Goal: Complete application form

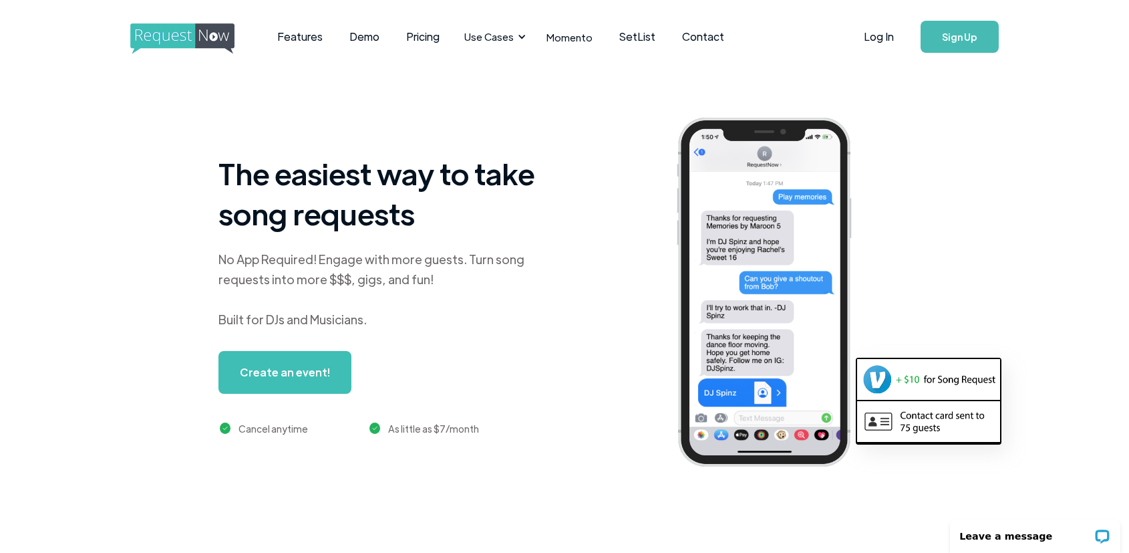
click at [253, 382] on link "Create an event!" at bounding box center [285, 372] width 133 height 43
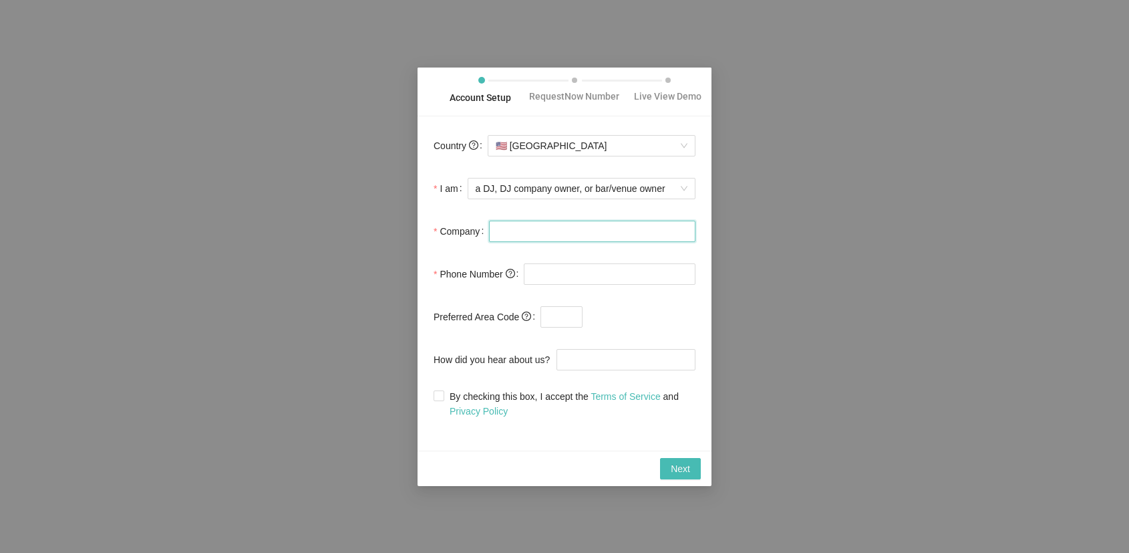
click at [535, 235] on input "Company" at bounding box center [592, 231] width 207 height 21
click at [505, 258] on form "Country 🇺🇸 [GEOGRAPHIC_DATA] I am a DJ, DJ company owner, or bar/venue owner Co…" at bounding box center [565, 275] width 262 height 286
click at [506, 235] on input "Company" at bounding box center [592, 231] width 207 height 21
type input "[PERSON_NAME]"
click at [548, 281] on input "tel" at bounding box center [610, 273] width 172 height 21
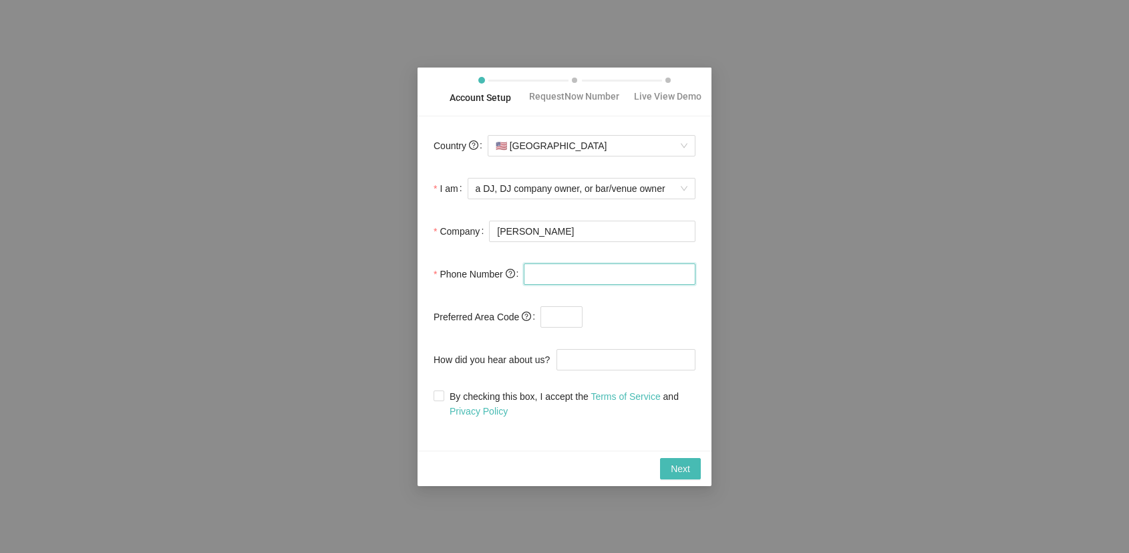
type input "[PHONE_NUMBER]"
click at [563, 324] on input "text" at bounding box center [562, 316] width 42 height 21
type input "9"
click at [680, 364] on input "How did you hear about us?" at bounding box center [626, 359] width 139 height 21
click at [443, 398] on span at bounding box center [439, 395] width 11 height 11
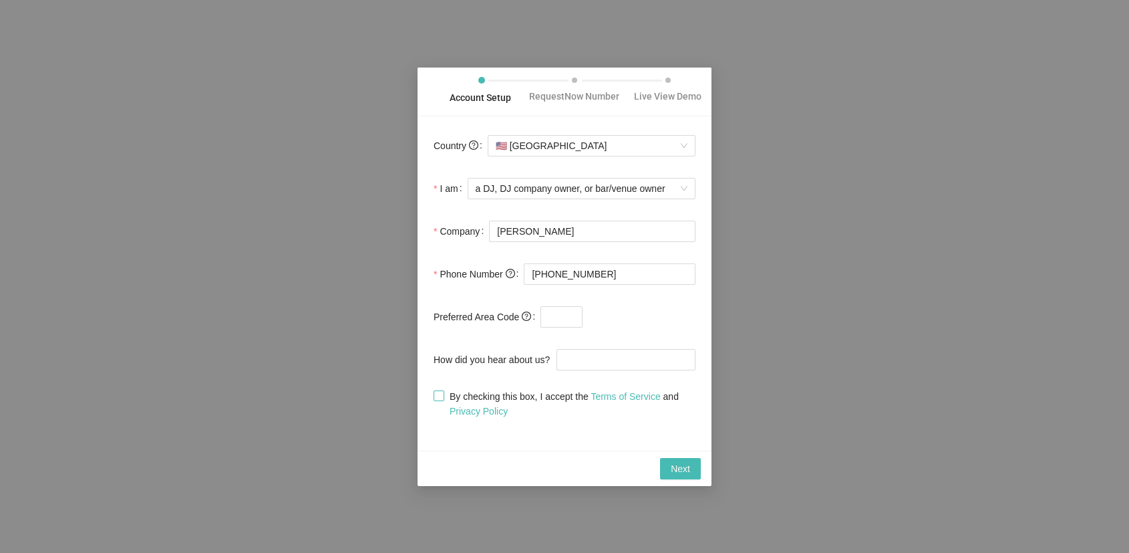
click at [443, 398] on input "By checking this box, I accept the Terms of Service and Privacy Policy" at bounding box center [438, 394] width 9 height 9
checkbox input "true"
click at [669, 474] on button "Next" at bounding box center [680, 468] width 41 height 21
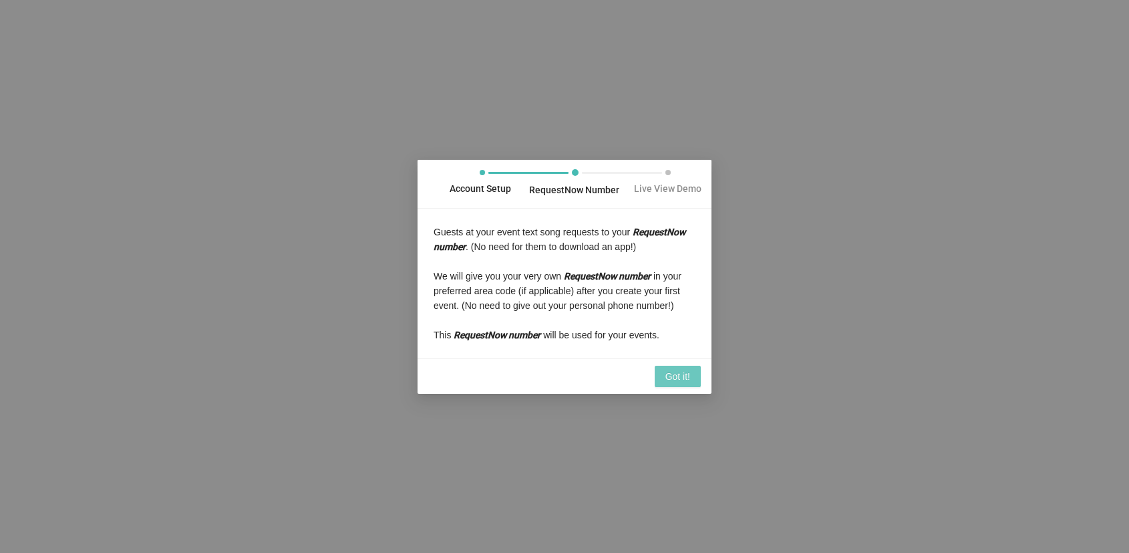
click at [668, 384] on span "Got it!" at bounding box center [678, 376] width 25 height 15
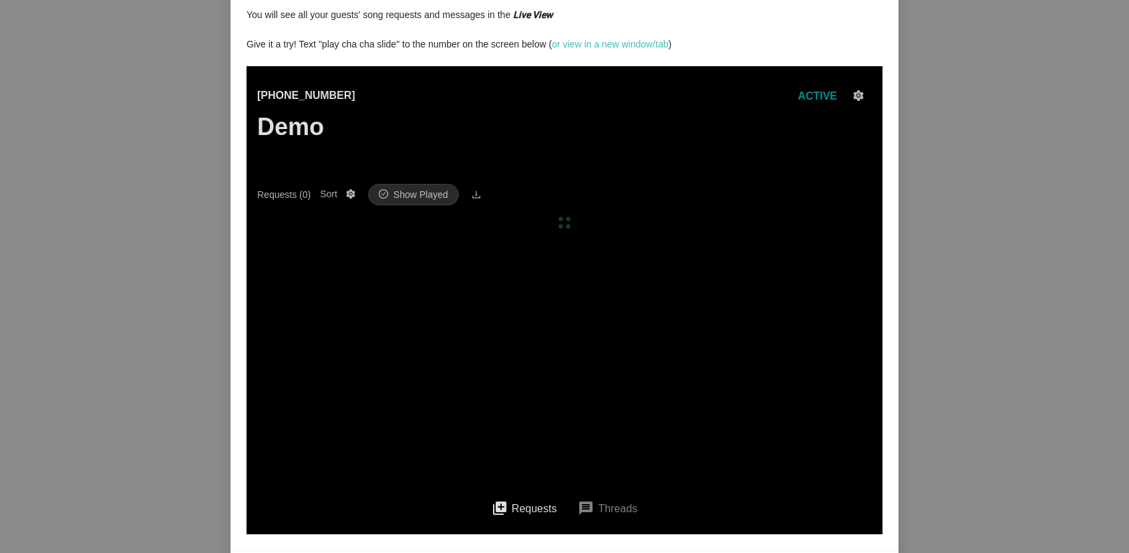
scroll to position [61, 0]
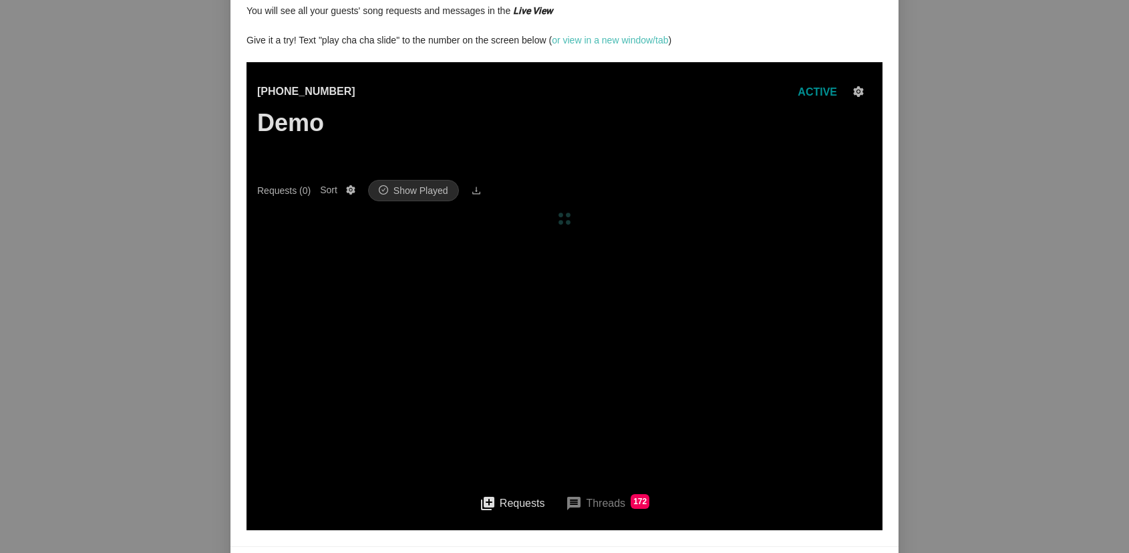
click at [596, 495] on button "message Threads 172" at bounding box center [607, 503] width 105 height 32
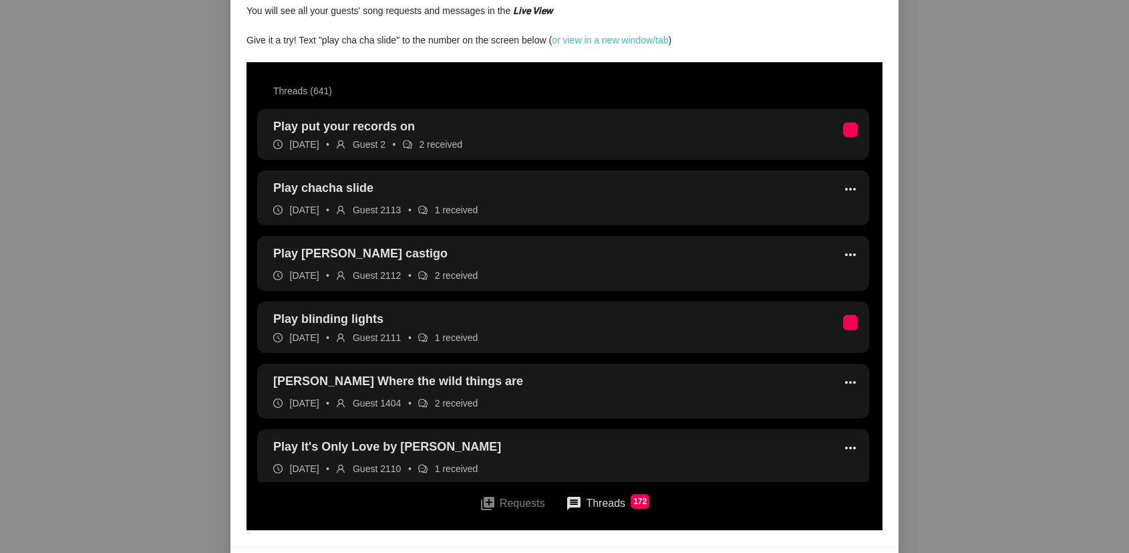
click at [513, 503] on button "queue Requests" at bounding box center [512, 503] width 87 height 30
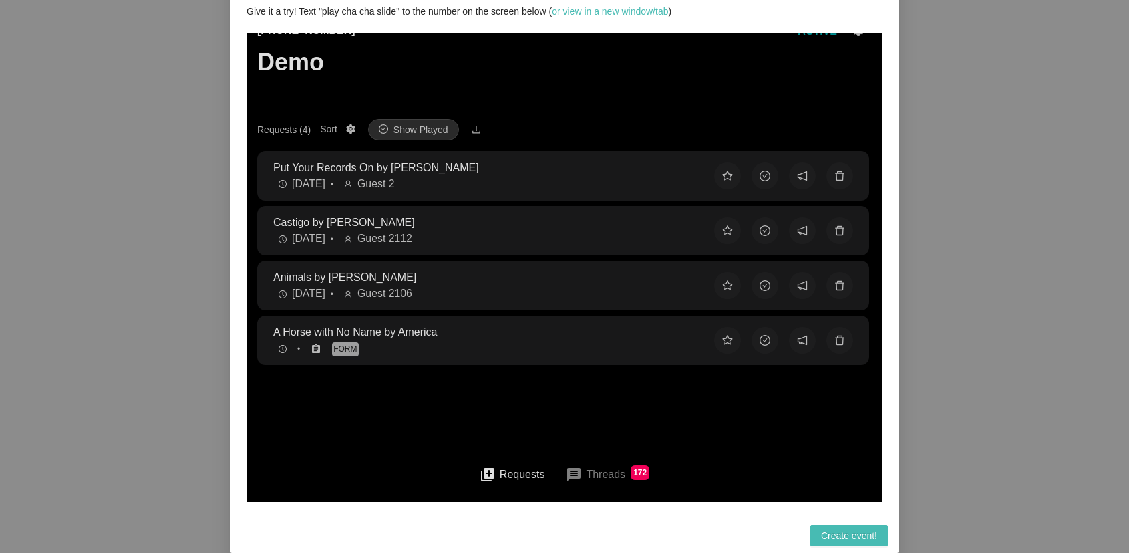
scroll to position [0, 0]
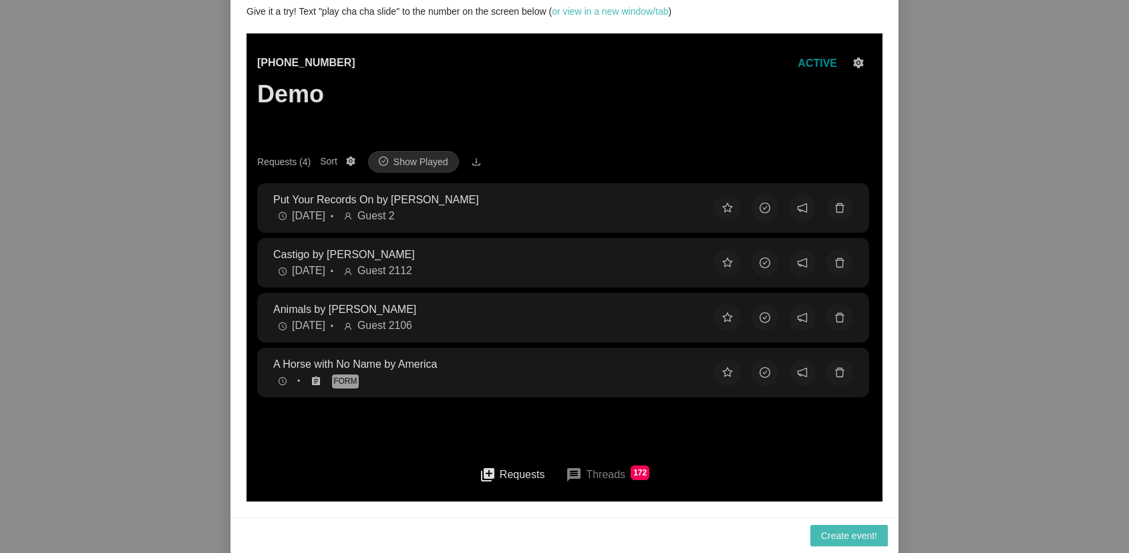
click at [464, 206] on p "Put Your Records On by [PERSON_NAME]" at bounding box center [483, 199] width 420 height 17
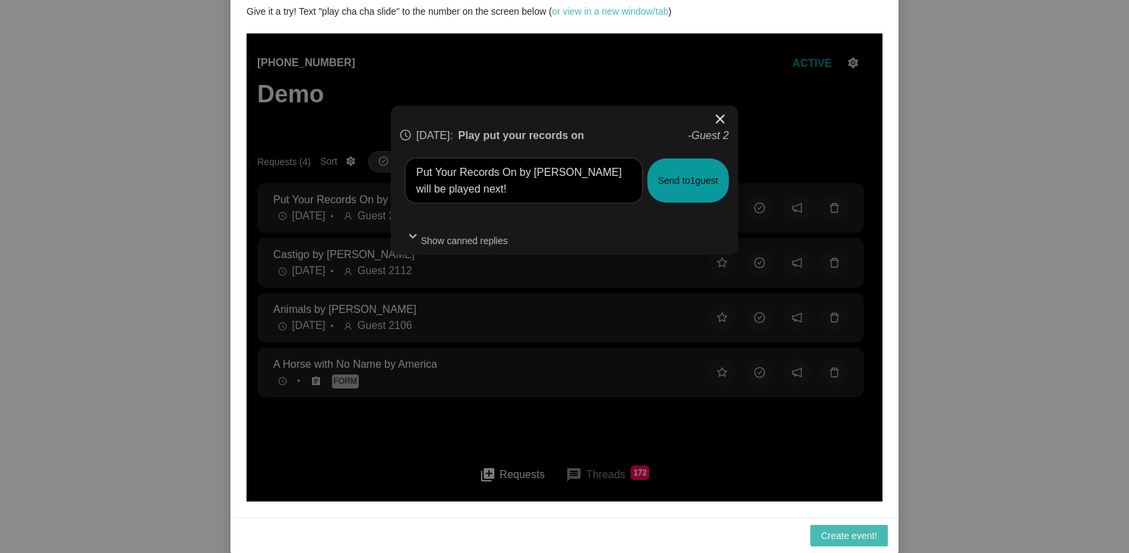
click at [721, 122] on span "close" at bounding box center [720, 119] width 16 height 16
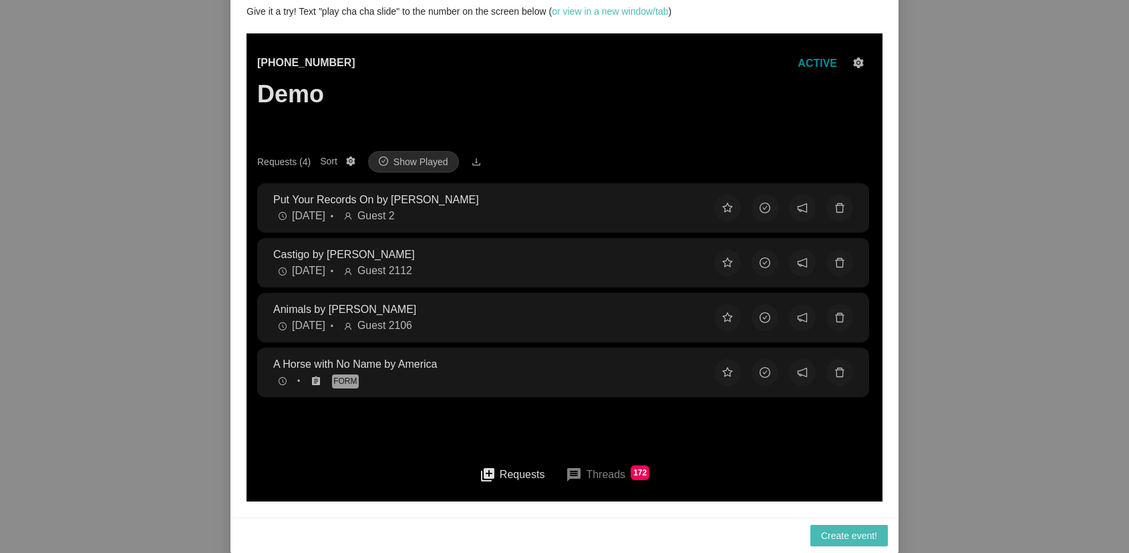
click at [853, 63] on icon "setting" at bounding box center [858, 62] width 11 height 11
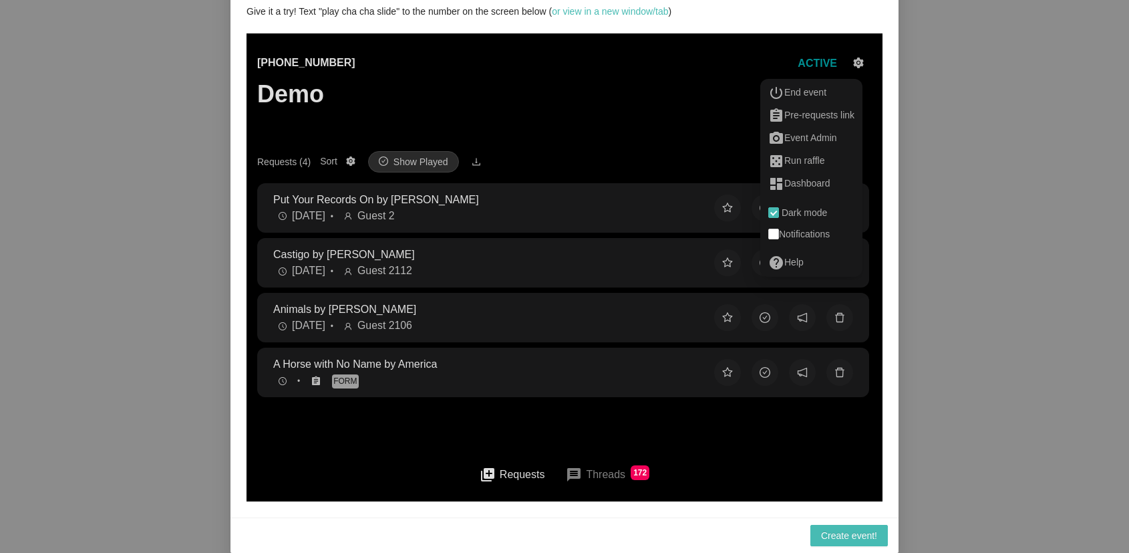
click at [612, 120] on div "[PHONE_NUMBER] Demo ACTIVE" at bounding box center [564, 103] width 615 height 96
